Goal: Task Accomplishment & Management: Use online tool/utility

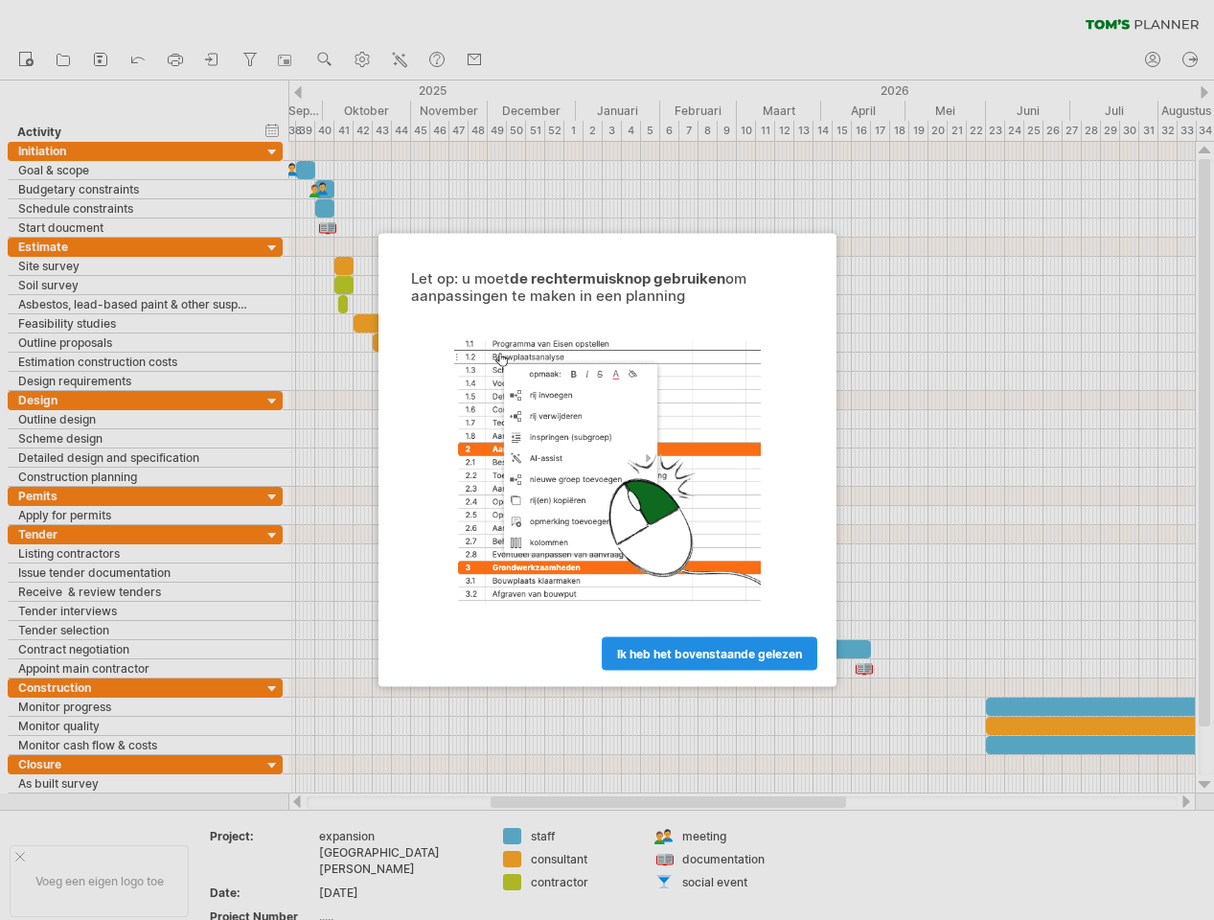
click at [698, 659] on span "ik heb het bovenstaande gelezen" at bounding box center [709, 654] width 185 height 14
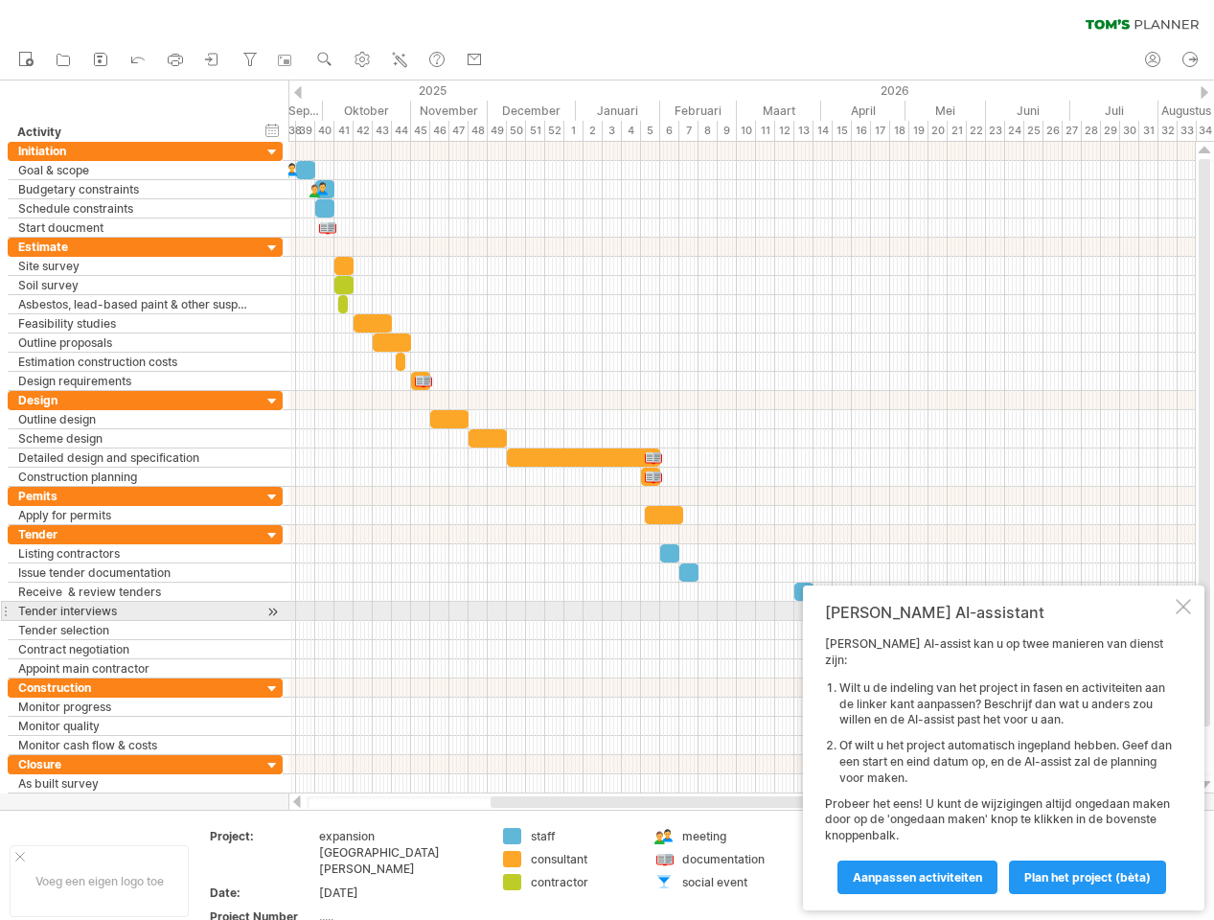
click at [1179, 614] on div at bounding box center [1183, 606] width 15 height 15
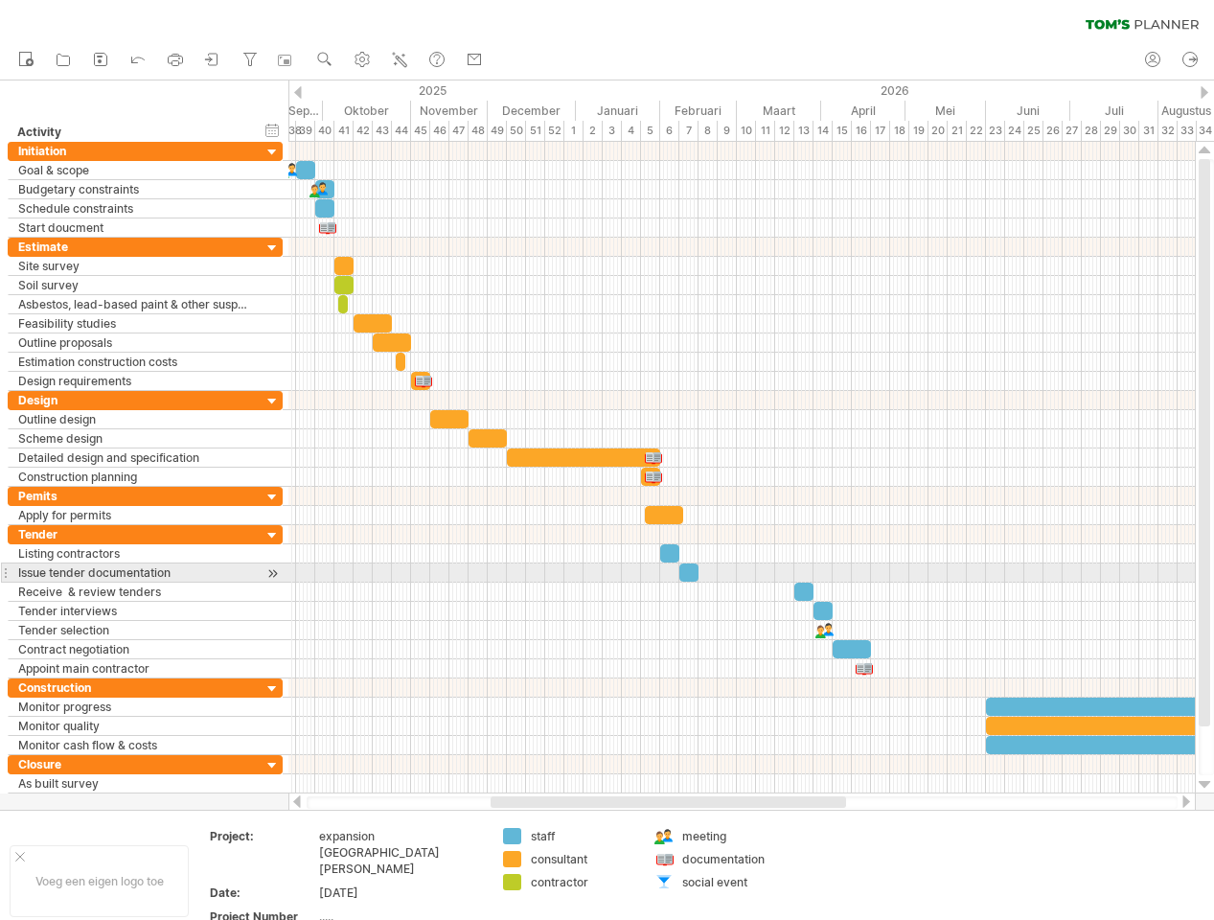
click at [689, 570] on div at bounding box center [688, 572] width 19 height 18
drag, startPoint x: 687, startPoint y: 570, endPoint x: 660, endPoint y: 573, distance: 27.0
click at [660, 573] on div at bounding box center [661, 572] width 19 height 18
drag, startPoint x: 661, startPoint y: 573, endPoint x: 640, endPoint y: 573, distance: 21.1
click at [640, 573] on div at bounding box center [648, 572] width 19 height 18
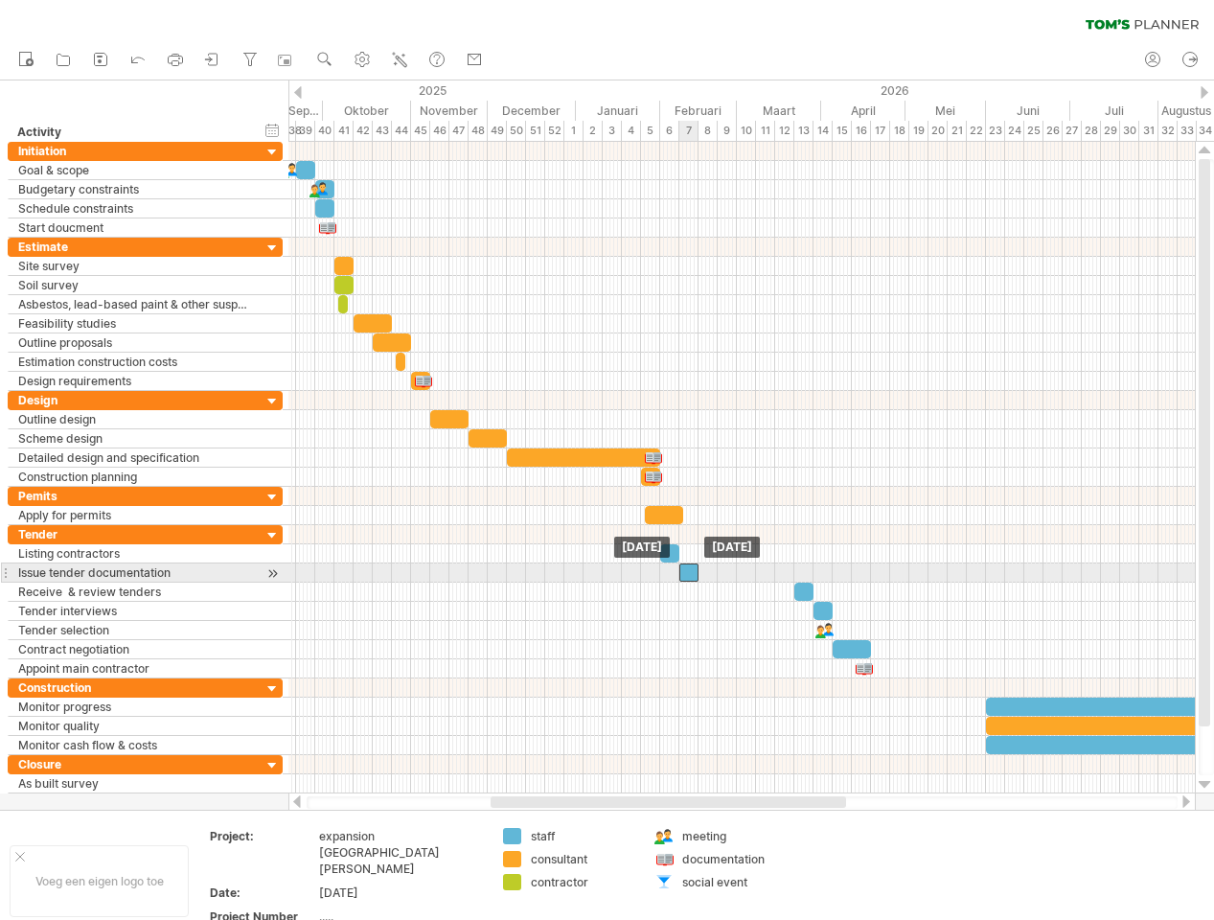
drag, startPoint x: 640, startPoint y: 573, endPoint x: 689, endPoint y: 571, distance: 48.9
click at [689, 571] on div at bounding box center [688, 572] width 19 height 18
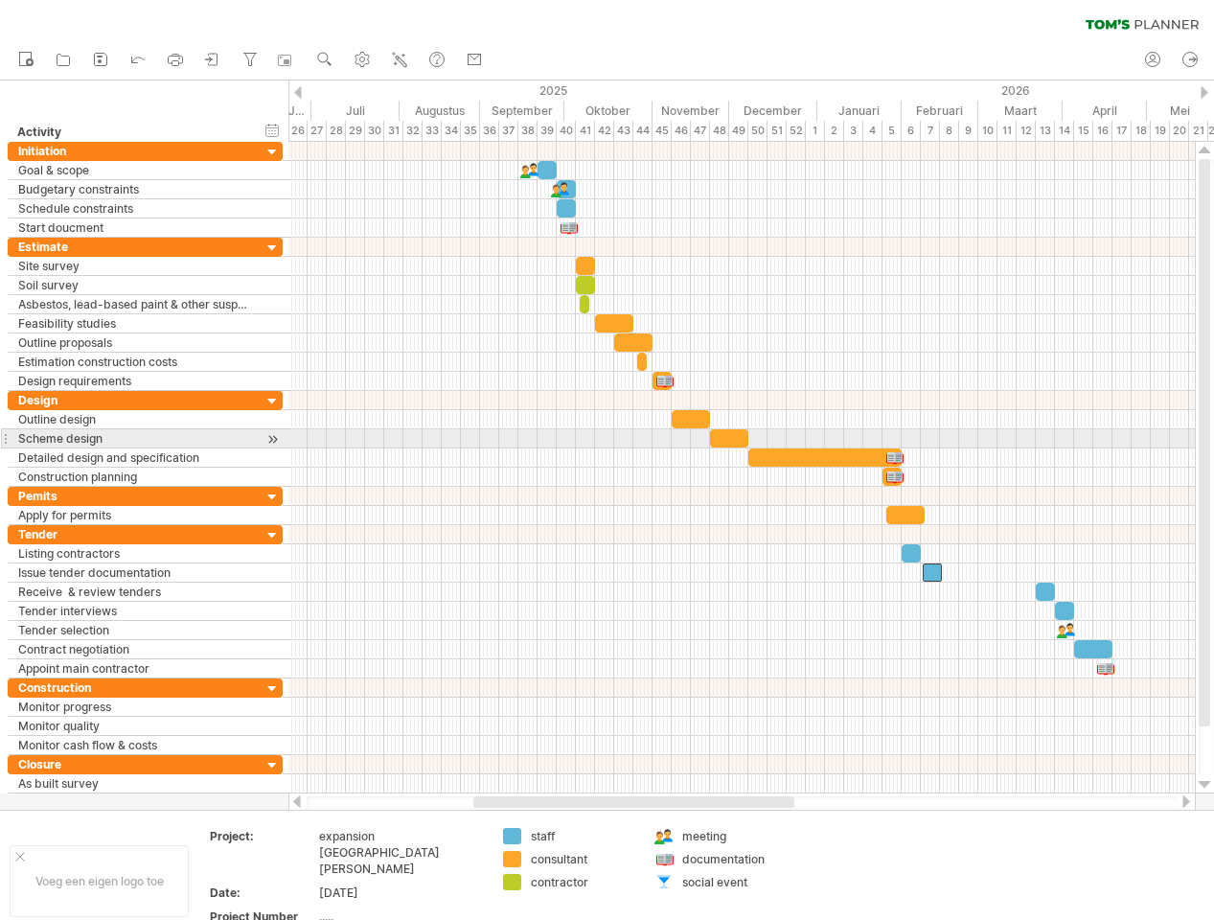
click at [373, 445] on div at bounding box center [741, 438] width 906 height 19
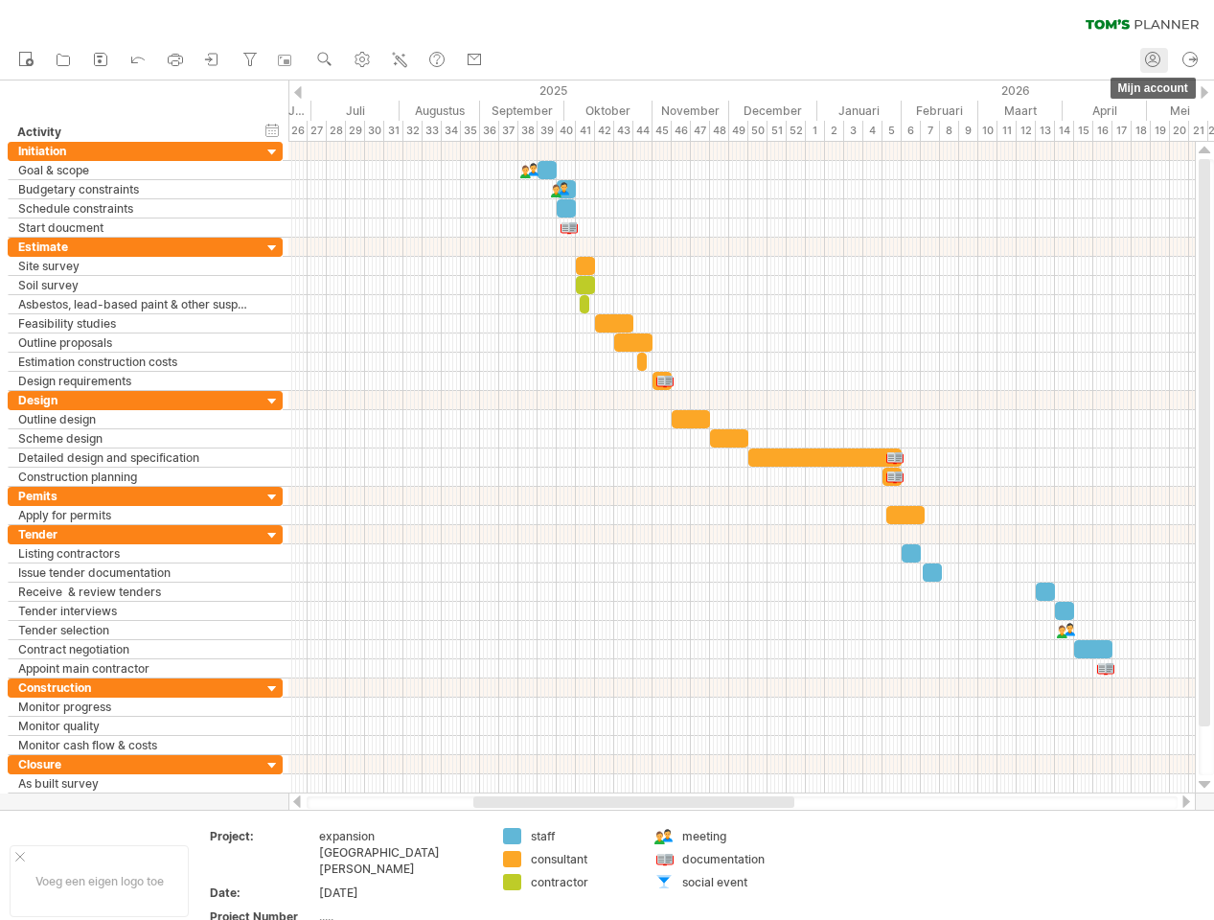
click at [1157, 55] on circle at bounding box center [1153, 60] width 14 height 14
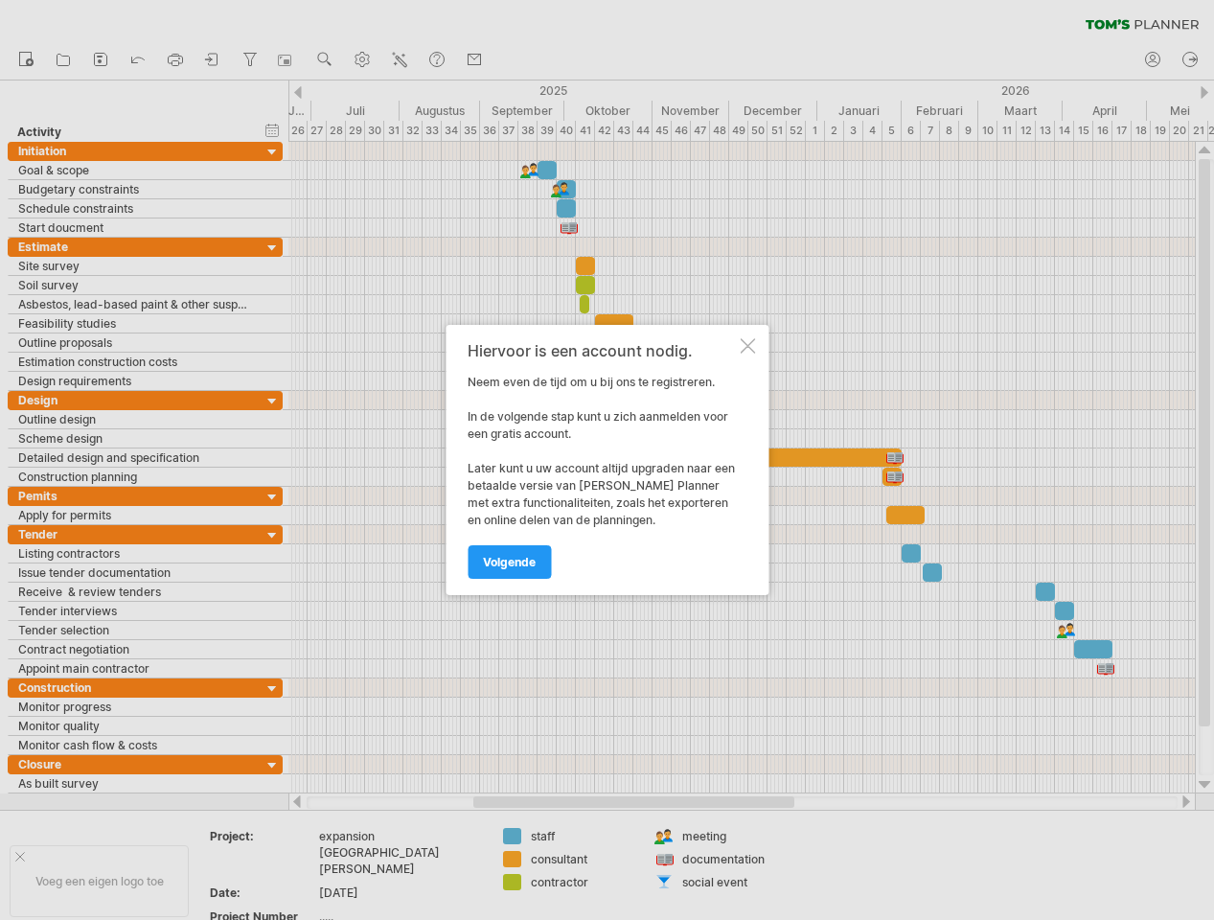
click at [752, 343] on div at bounding box center [747, 345] width 15 height 15
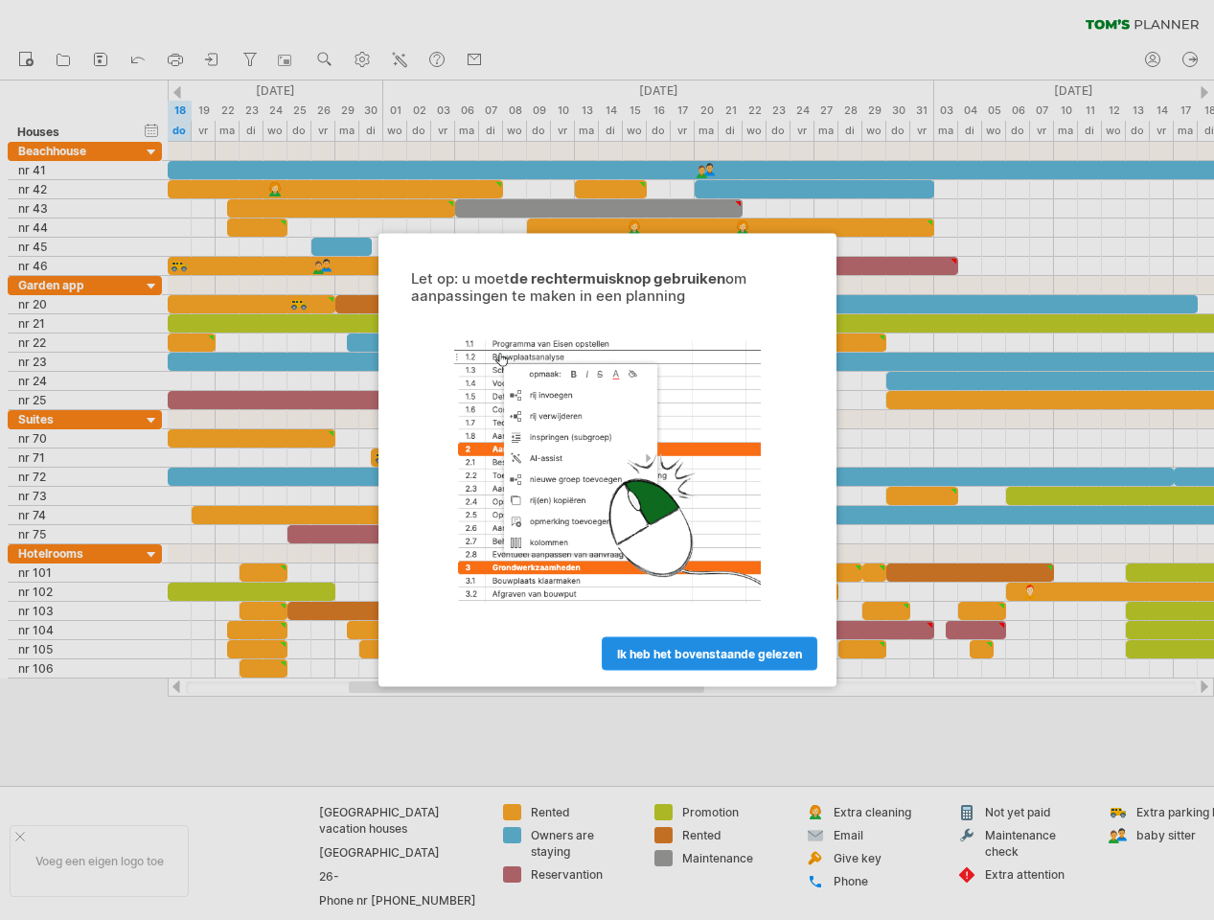
click at [638, 660] on span "ik heb het bovenstaande gelezen" at bounding box center [709, 654] width 185 height 14
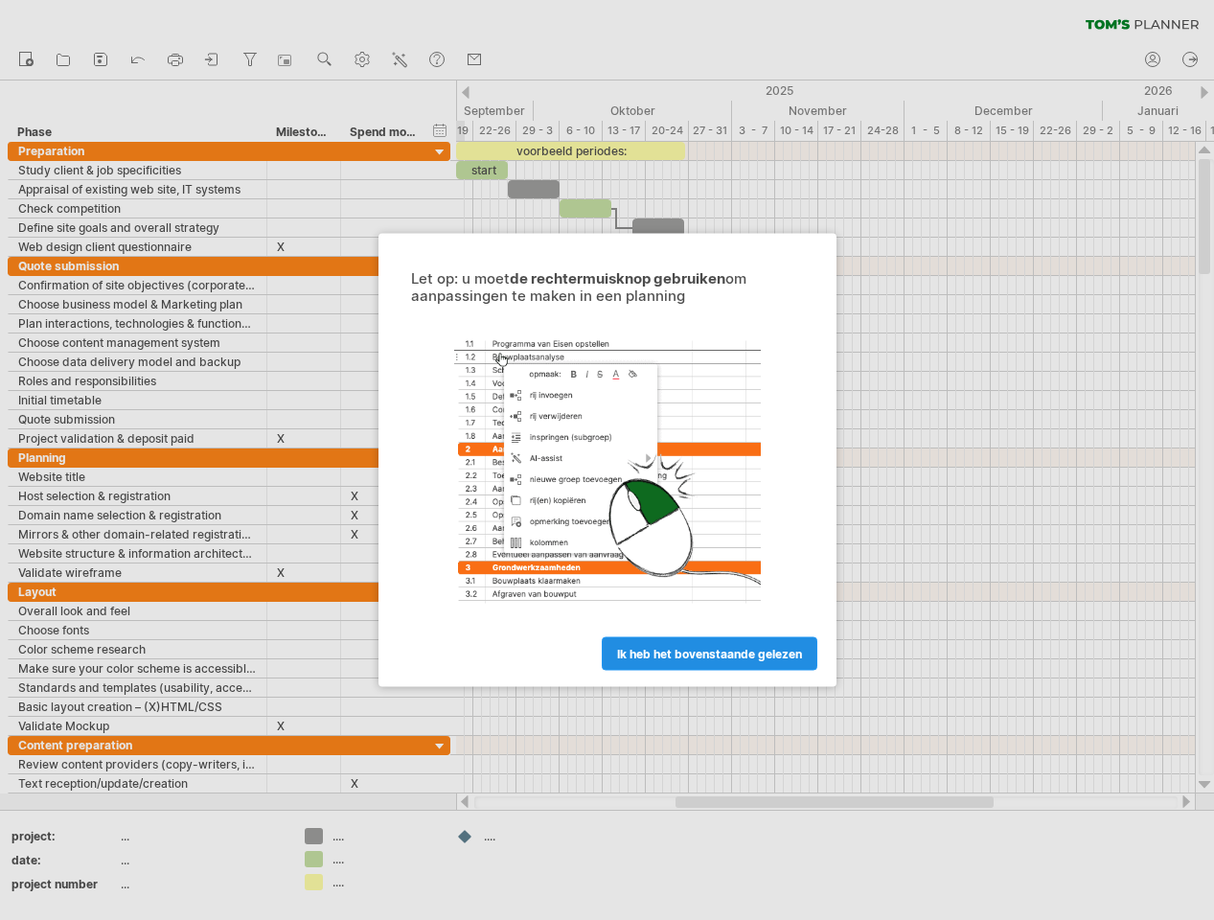
click at [661, 662] on link "ik heb het bovenstaande gelezen" at bounding box center [710, 654] width 216 height 34
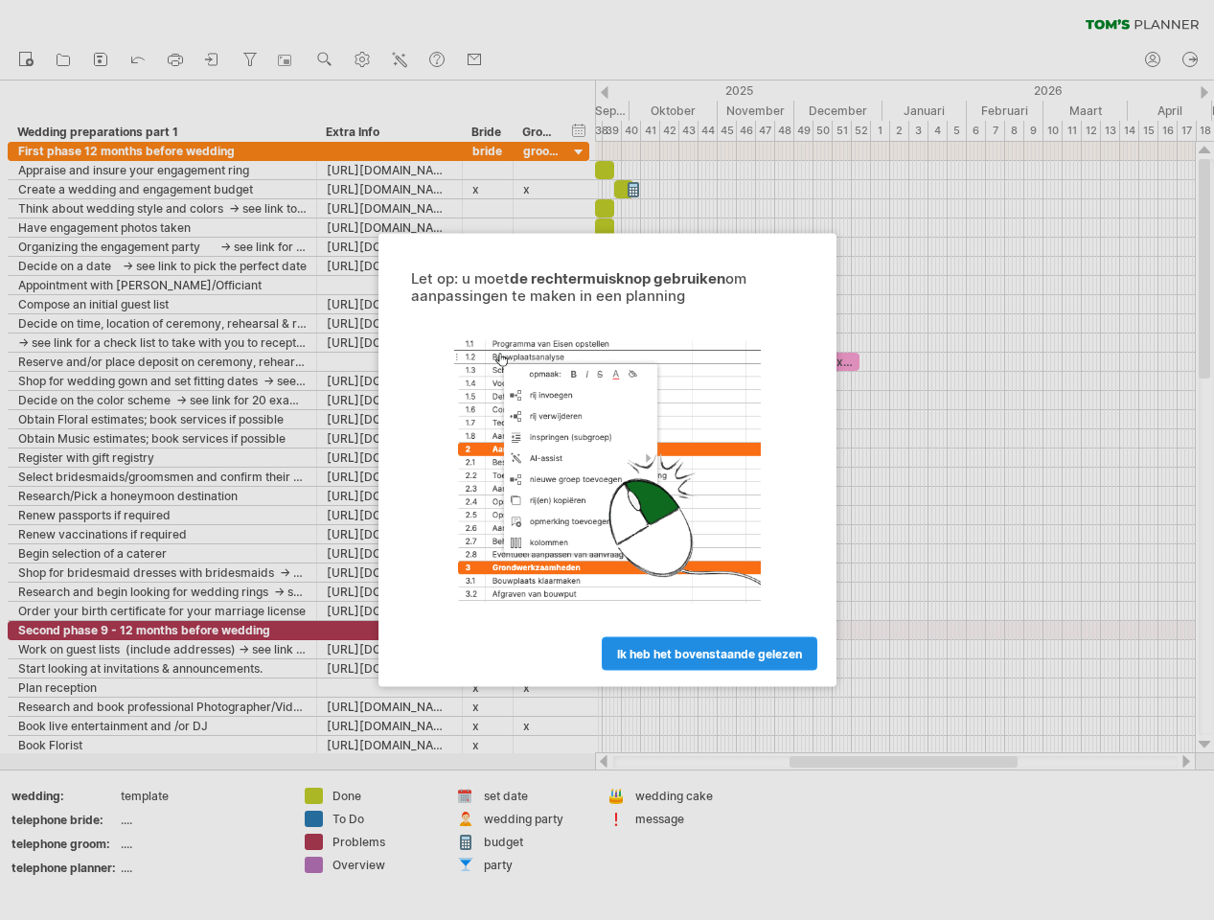
click at [686, 653] on span "ik heb het bovenstaande gelezen" at bounding box center [709, 654] width 185 height 14
